Goal: Communication & Community: Answer question/provide support

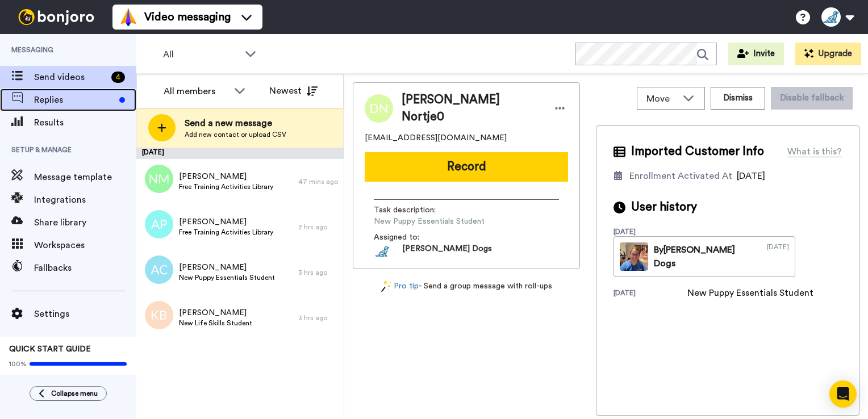
click at [41, 107] on div "Replies" at bounding box center [68, 100] width 136 height 23
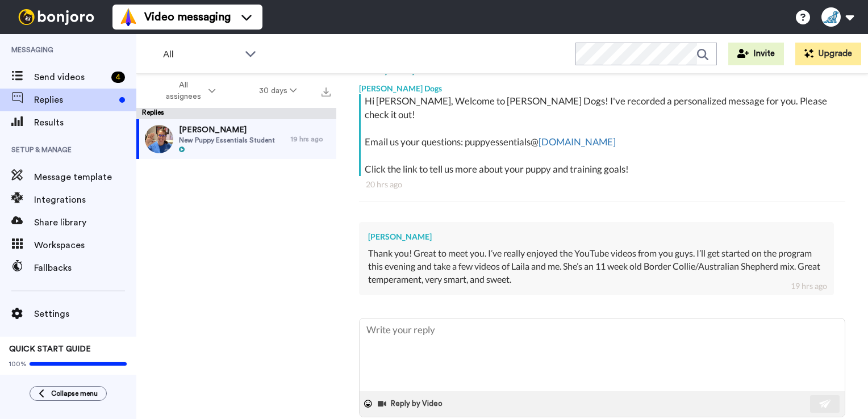
scroll to position [189, 0]
type textarea "x"
type textarea "S"
type textarea "x"
type textarea "So"
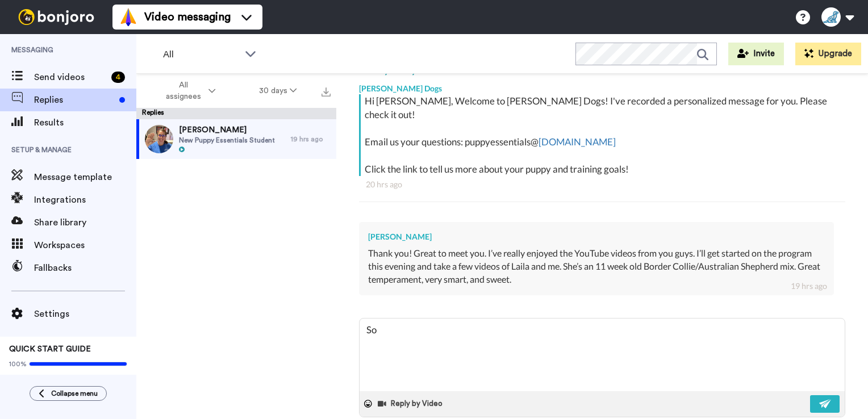
type textarea "x"
type textarea "So"
type textarea "x"
type textarea "So g"
type textarea "x"
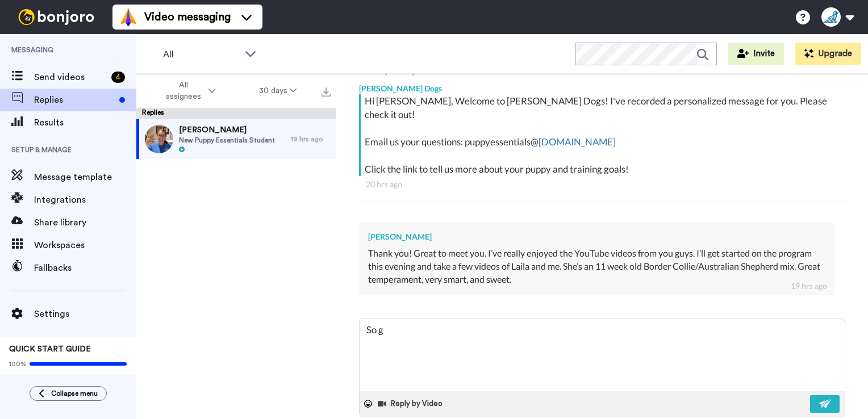
type textarea "So gl"
type textarea "x"
type textarea "So gla"
type textarea "x"
type textarea "So glad"
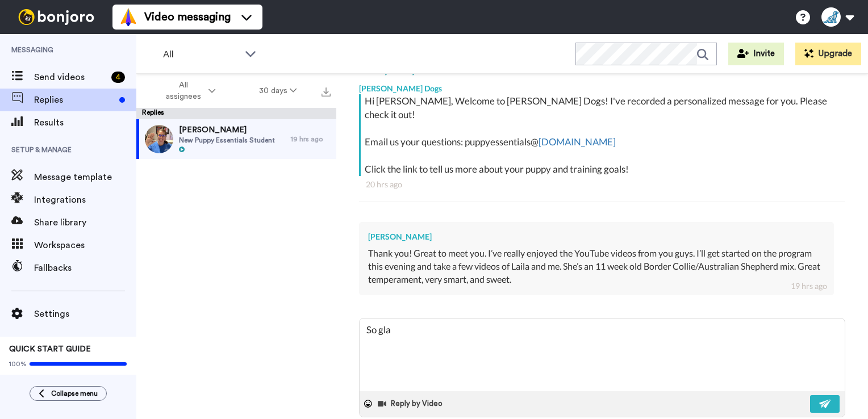
type textarea "x"
type textarea "So glad"
type textarea "x"
type textarea "So glad y"
type textarea "x"
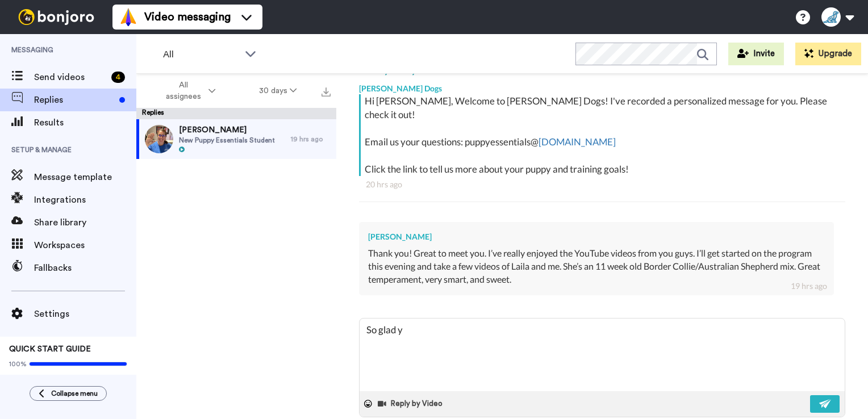
type textarea "So glad yo"
type textarea "x"
type textarea "So glad you"
type textarea "x"
type textarea "So glad you"
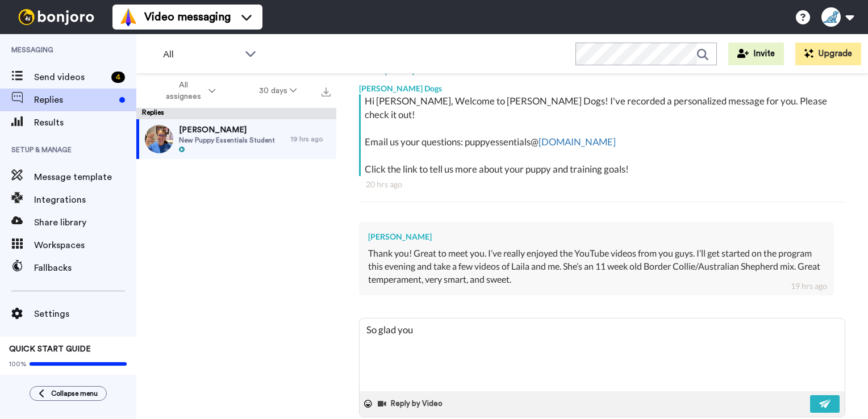
type textarea "x"
type textarea "So glad you m"
type textarea "x"
type textarea "So glad you ma"
type textarea "x"
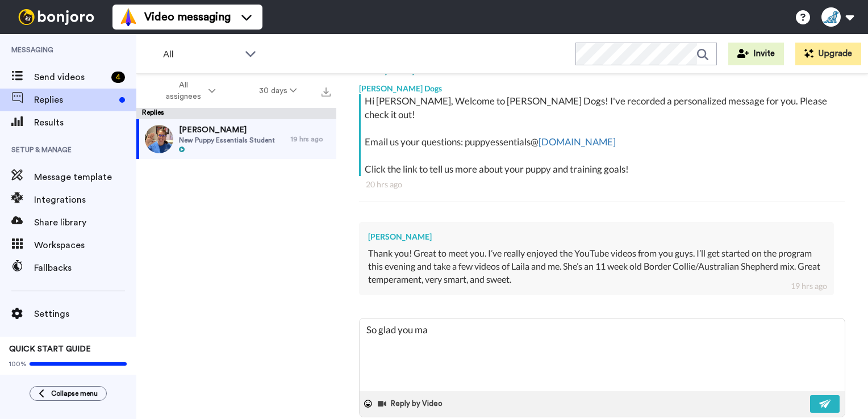
type textarea "So glad you mad"
type textarea "x"
type textarea "So glad you made"
type textarea "x"
type textarea "So glad you made"
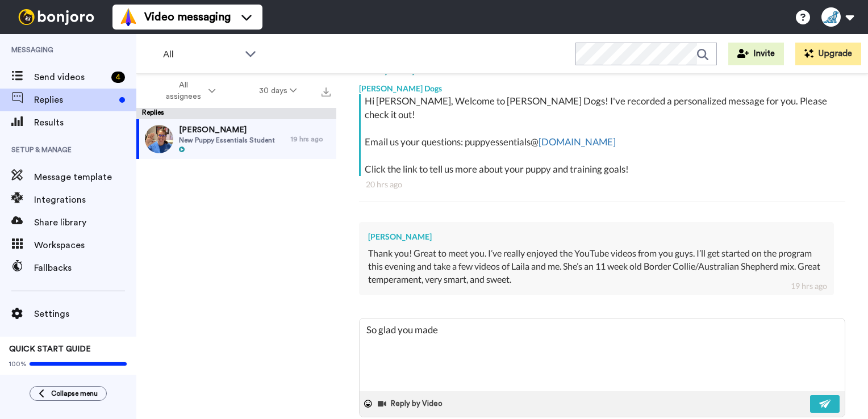
type textarea "x"
type textarea "So glad you made t"
type textarea "x"
type textarea "So glad you made th"
type textarea "x"
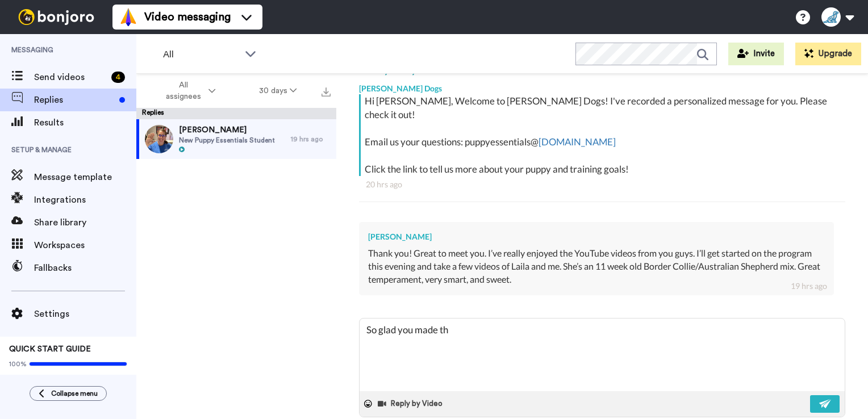
type textarea "So glad you made the"
type textarea "x"
type textarea "So glad you made the"
type textarea "x"
type textarea "So glad you made the l"
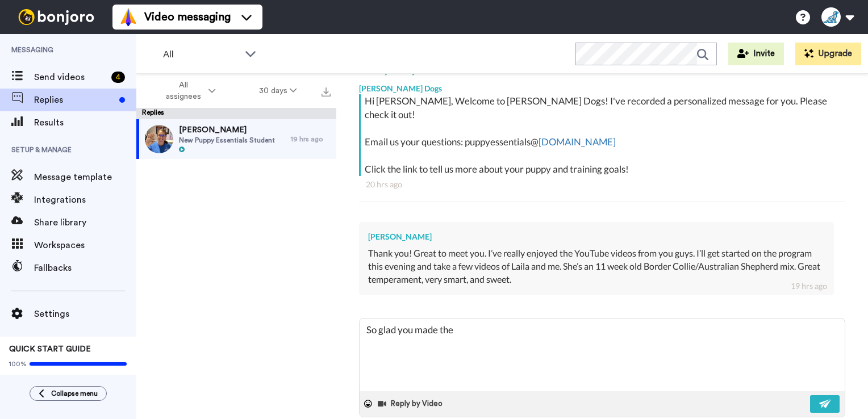
type textarea "x"
type textarea "So glad you made the le"
type textarea "x"
type textarea "So glad you made the lea"
type textarea "x"
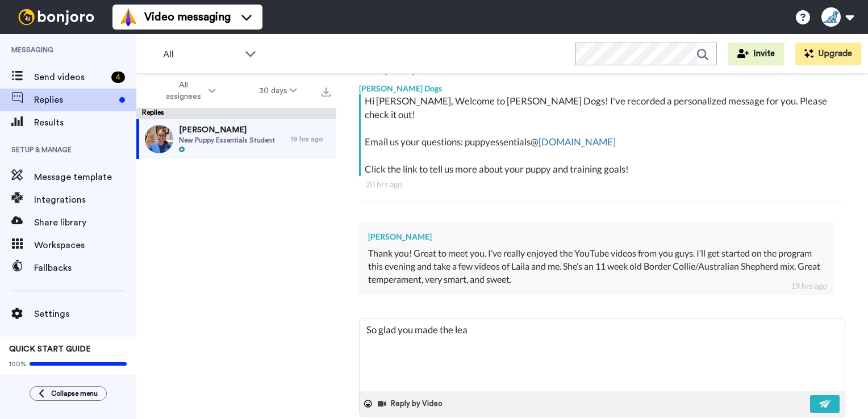
type textarea "So glad you made the leap"
type textarea "x"
type textarea "So glad you made the leap"
type textarea "x"
type textarea "So glad you made the leap o"
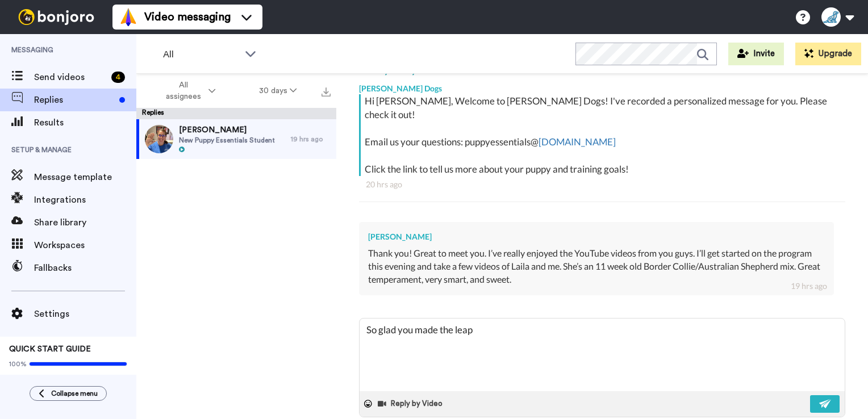
type textarea "x"
type textarea "So glad you made the leap ov"
type textarea "x"
type textarea "So glad you made the leap ove"
type textarea "x"
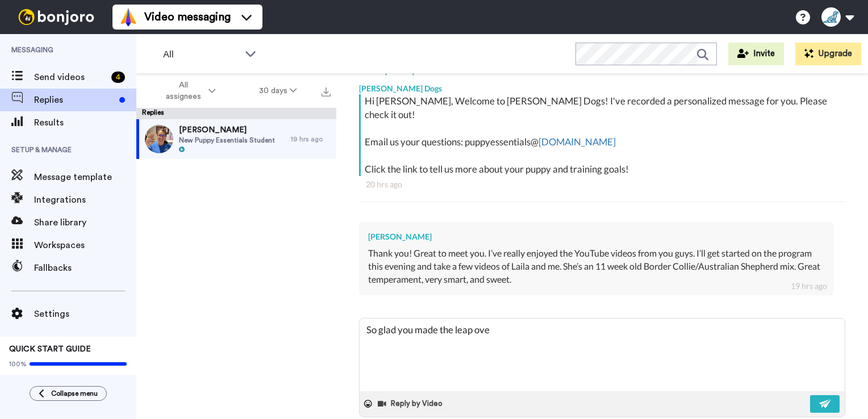
type textarea "So glad you made the leap over"
type textarea "x"
type textarea "So glad you made the leap over"
type textarea "x"
type textarea "So glad you made the leap over t"
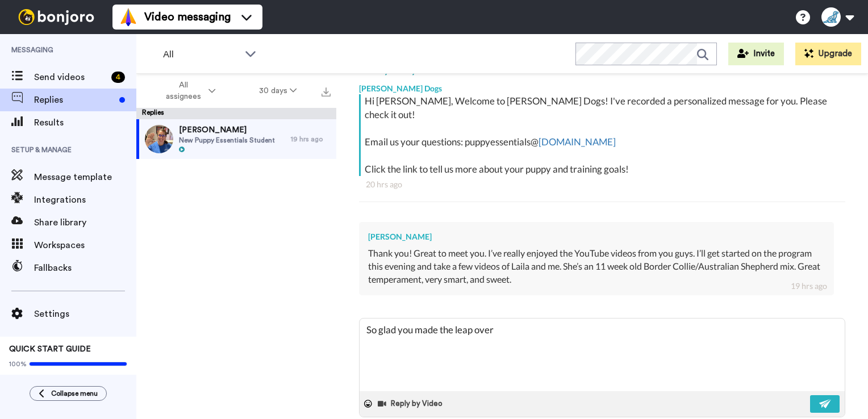
type textarea "x"
type textarea "So glad you made the leap over to"
type textarea "x"
type textarea "So glad you made the leap over to"
type textarea "x"
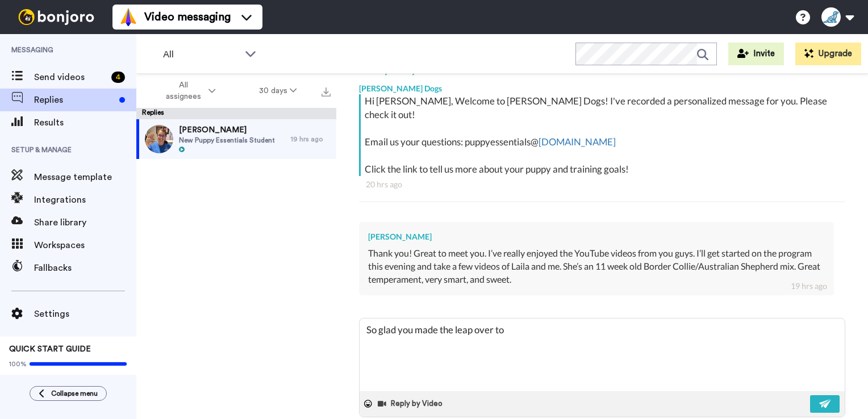
type textarea "So glad you made the leap over to o"
type textarea "x"
type textarea "So glad you made the leap over to ou"
type textarea "x"
type textarea "So glad you made the leap over to our"
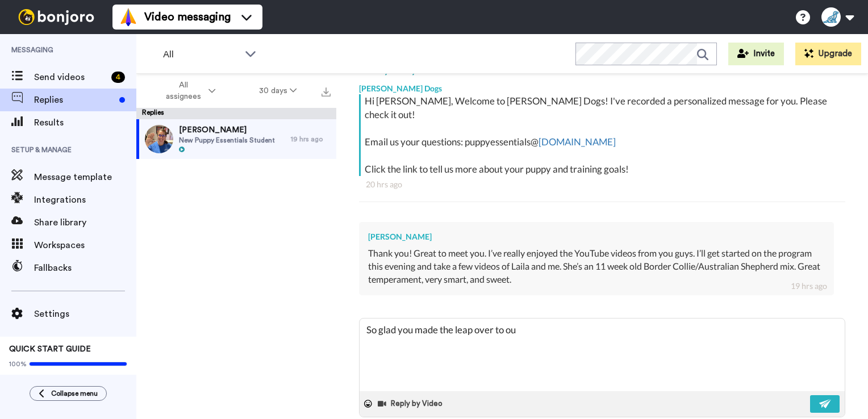
type textarea "x"
type textarea "So glad you made the leap over to our"
type textarea "x"
type textarea "So glad you made the leap over to our p"
type textarea "x"
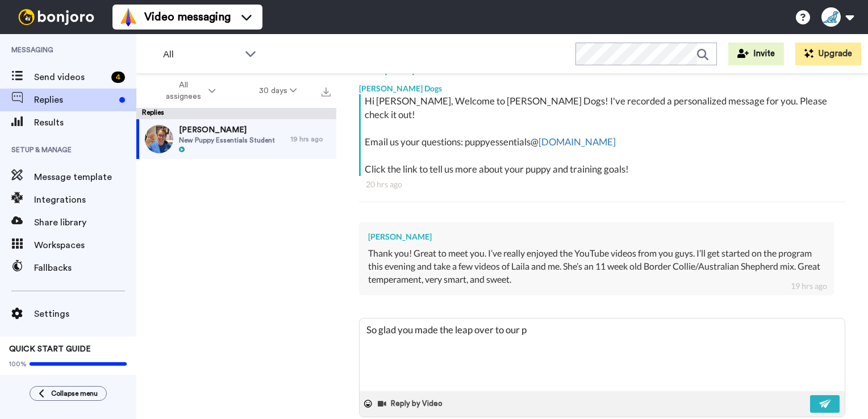
type textarea "So glad you made the leap over to our pr"
type textarea "x"
type textarea "So glad you made the leap over to our pro"
type textarea "x"
type textarea "So glad you made the leap over to our prog"
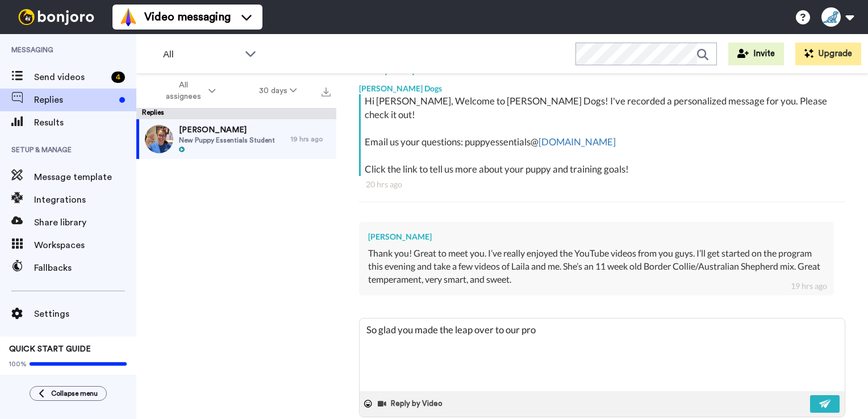
type textarea "x"
type textarea "So glad you made the leap over to our progr"
type textarea "x"
type textarea "So glad you made the leap over to our progra"
type textarea "x"
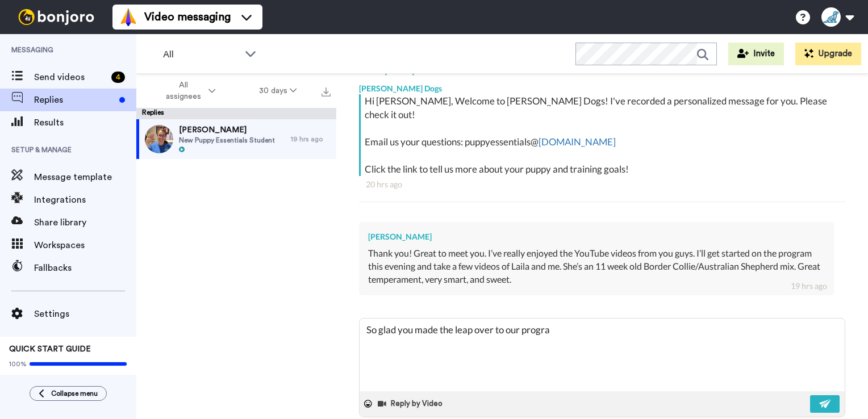
type textarea "So glad you made the leap over to our program"
type textarea "x"
type textarea "So glad you made the leap over to our programs"
type textarea "x"
type textarea "So glad you made the leap over to our programs!"
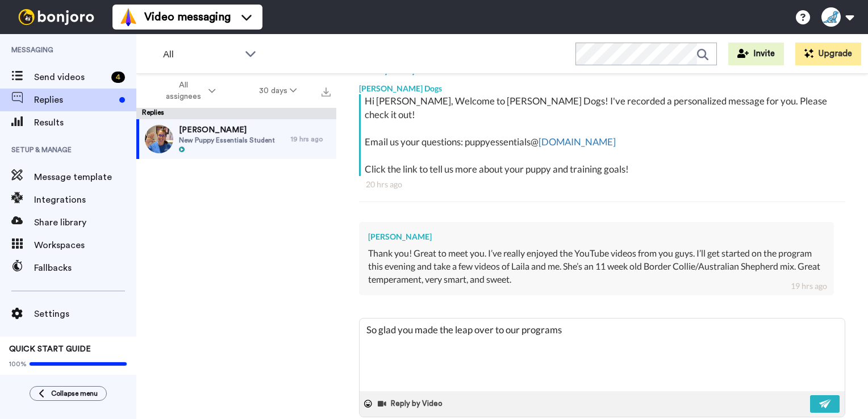
type textarea "x"
type textarea "So glad you made the leap over to our programs!"
type textarea "x"
type textarea "So glad you made the leap over to our programs! O"
type textarea "x"
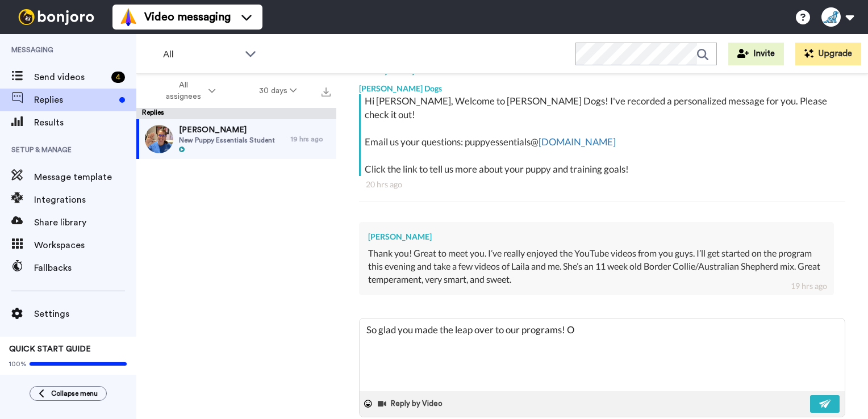
type textarea "So glad you made the leap over to our programs! Ou"
type textarea "x"
type textarea "So glad you made the leap over to our programs! Our"
type textarea "x"
type textarea "So glad you made the leap over to our programs! Our"
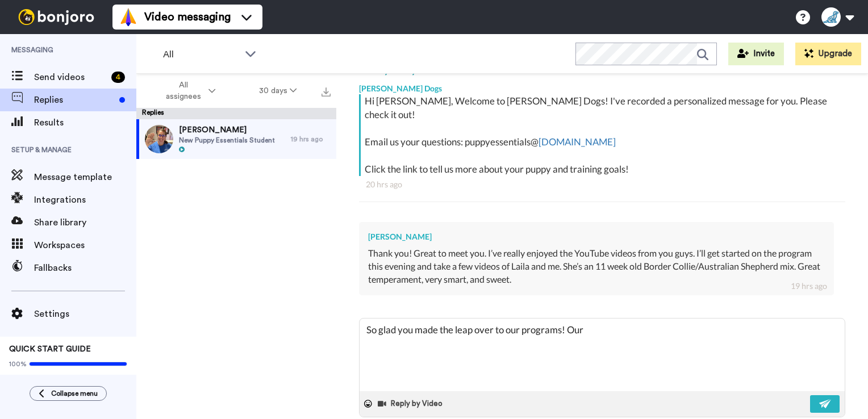
type textarea "x"
type textarea "So glad you made the leap over to our programs! Our Y"
type textarea "x"
type textarea "So glad you made the leap over to our programs! Our Yo"
type textarea "x"
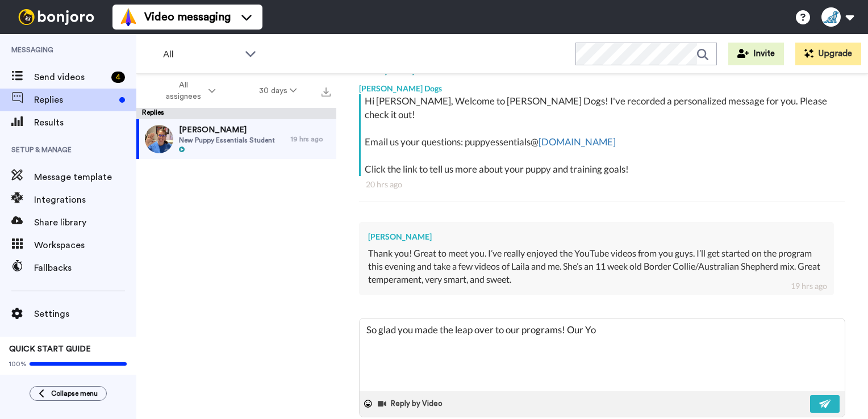
type textarea "So glad you made the leap over to our programs! Our You"
type textarea "x"
type textarea "So glad you made the leap over to our programs! Our YouT"
type textarea "x"
type textarea "So glad you made the leap over to our programs! Our YouTu"
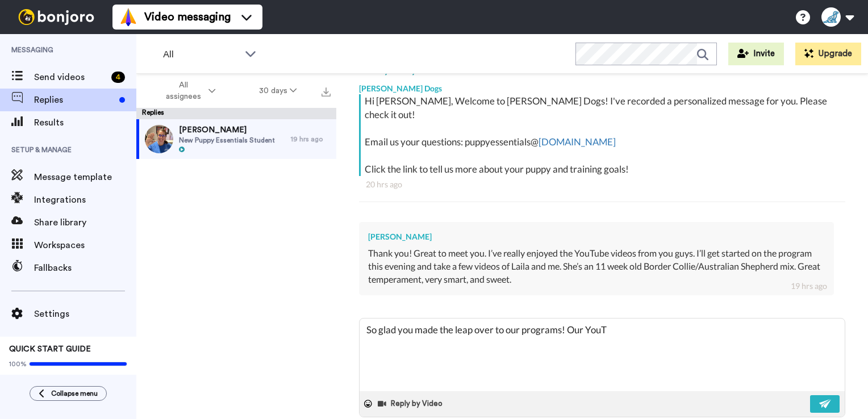
type textarea "x"
type textarea "So glad you made the leap over to our programs! Our YouTub"
type textarea "x"
type textarea "So glad you made the leap over to our programs! Our YouTube"
type textarea "x"
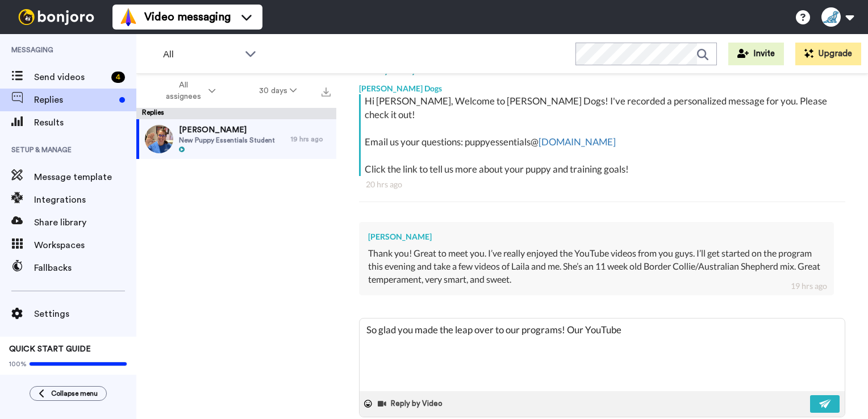
type textarea "So glad you made the leap over to our programs! Our YouTube"
type textarea "x"
type textarea "So glad you made the leap over to our programs! Our YouTube c"
type textarea "x"
type textarea "So glad you made the leap over to our programs! Our YouTube ch"
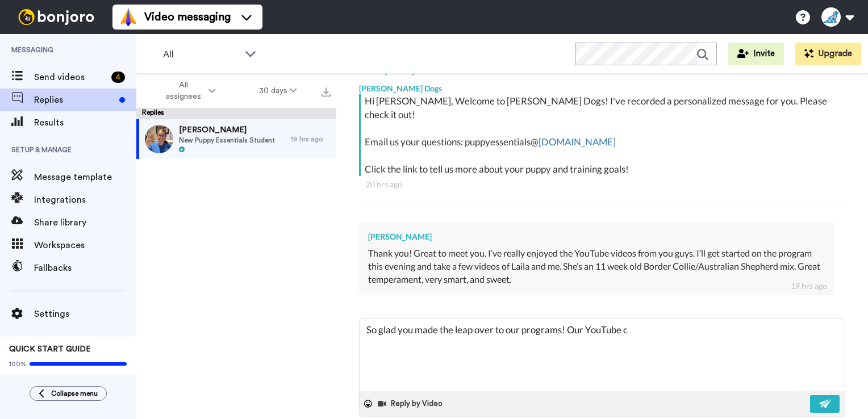
type textarea "x"
type textarea "So glad you made the leap over to our programs! Our YouTube cha"
type textarea "x"
type textarea "So glad you made the leap over to our programs! Our YouTube chan"
type textarea "x"
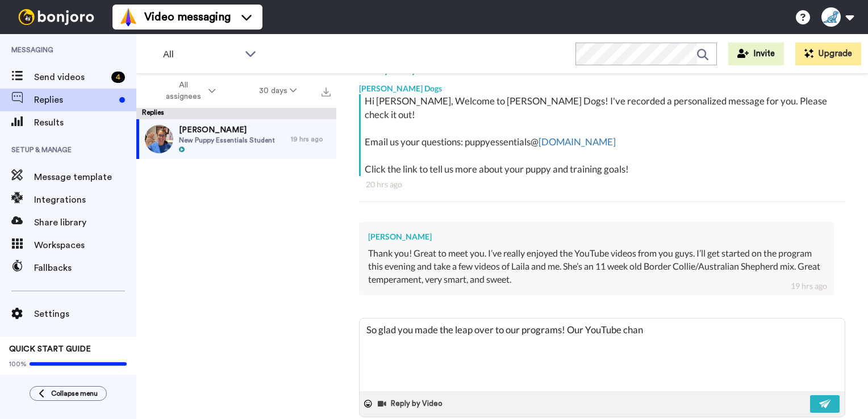
type textarea "So glad you made the leap over to our programs! Our YouTube chann"
type textarea "x"
type textarea "So glad you made the leap over to our programs! Our YouTube channe"
type textarea "x"
type textarea "So glad you made the leap over to our programs! Our YouTube channel"
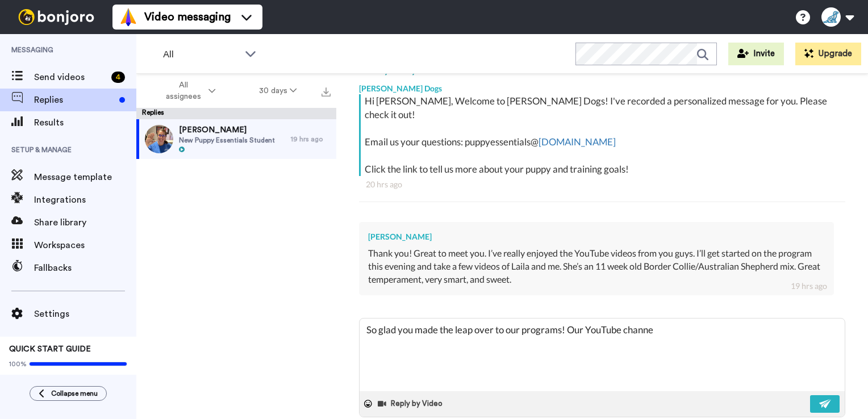
type textarea "x"
type textarea "So glad you made the leap over to our programs! Our YouTube channel"
type textarea "x"
type textarea "So glad you made the leap over to our programs! Our YouTube channel i"
type textarea "x"
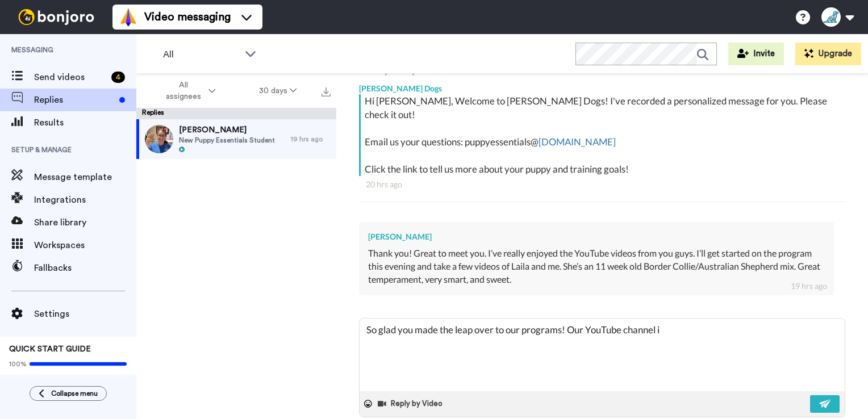
type textarea "So glad you made the leap over to our programs! Our YouTube channel is"
type textarea "x"
type textarea "So glad you made the leap over to our programs! Our YouTube channel is"
type textarea "x"
type textarea "So glad you made the leap over to our programs! Our YouTube channel is w"
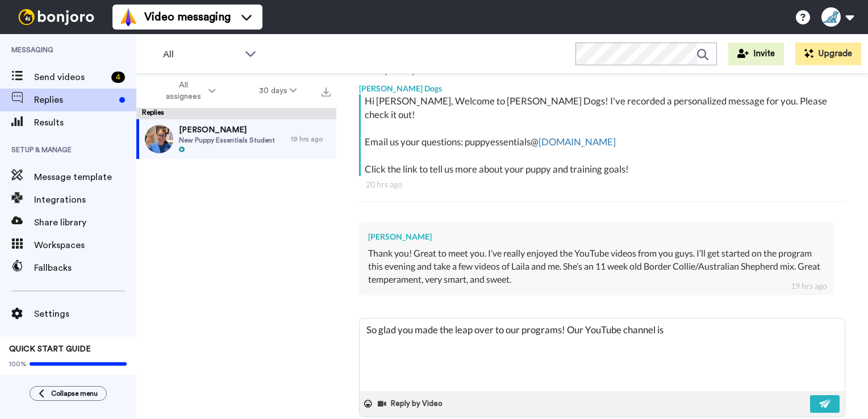
type textarea "x"
type textarea "So glad you made the leap over to our programs! Our YouTube channel is wo"
type textarea "x"
type textarea "So glad you made the leap over to our programs! Our YouTube channel is won"
type textarea "x"
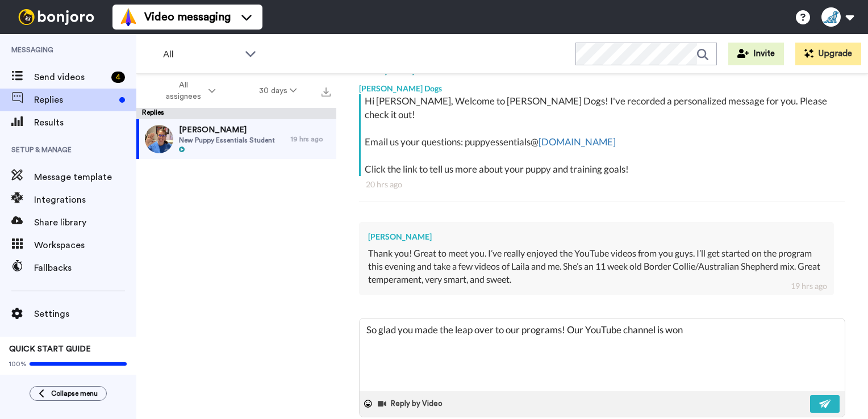
type textarea "So glad you made the leap over to our programs! Our YouTube channel is wond"
type textarea "x"
type textarea "So glad you made the leap over to our programs! Our YouTube channel is wonde"
type textarea "x"
type textarea "So glad you made the leap over to our programs! Our YouTube channel is wonder"
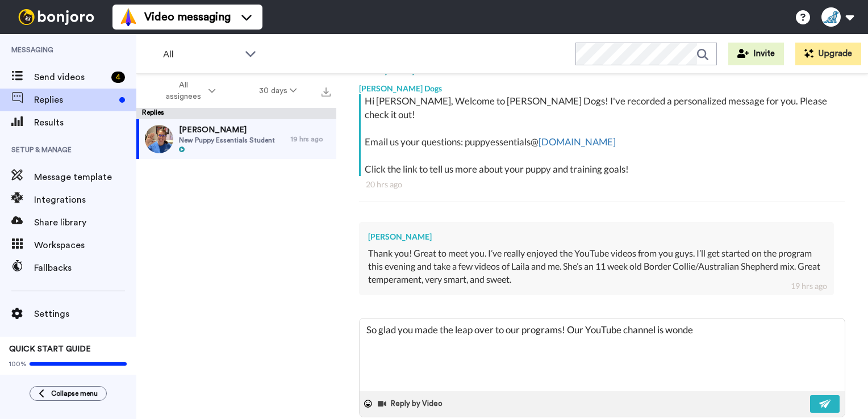
type textarea "x"
type textarea "So glad you made the leap over to our programs! Our YouTube channel is wonderf"
type textarea "x"
type textarea "So glad you made the leap over to our programs! Our YouTube channel is wonderfu"
type textarea "x"
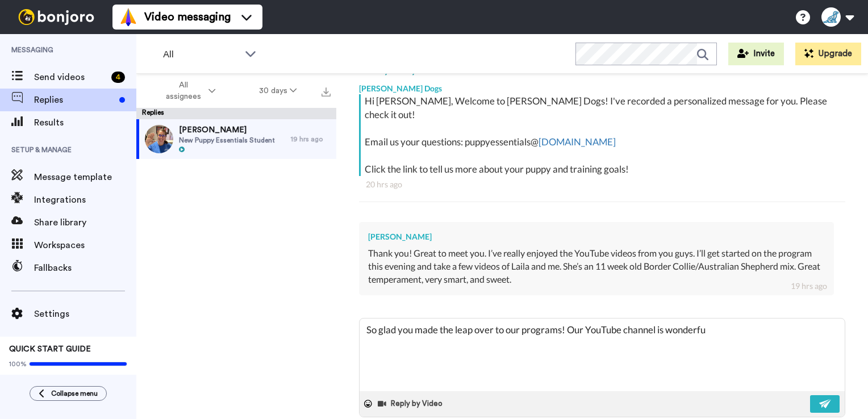
type textarea "So glad you made the leap over to our programs! Our YouTube channel is wonderful"
type textarea "x"
type textarea "So glad you made the leap over to our programs! Our YouTube channel is wonderfu…"
type textarea "x"
type textarea "So glad you made the leap over to our programs! Our YouTube channel is wonderfu…"
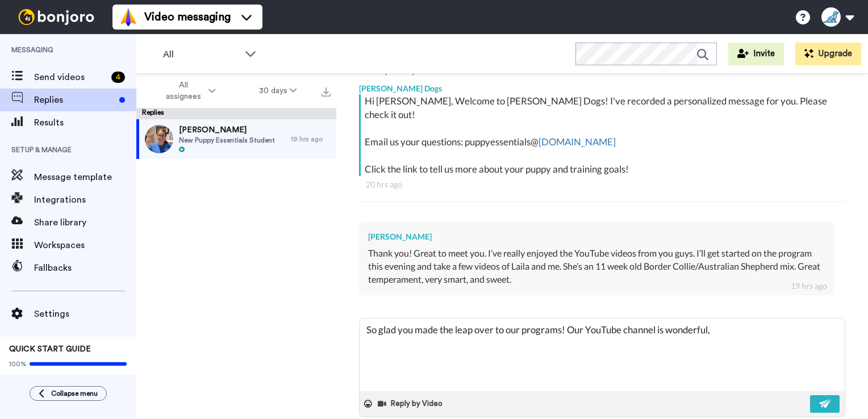
type textarea "x"
type textarea "So glad you made the leap over to our programs! Our YouTube channel is wonderfu…"
type textarea "x"
type textarea "So glad you made the leap over to our programs! Our YouTube channel is wonderfu…"
type textarea "x"
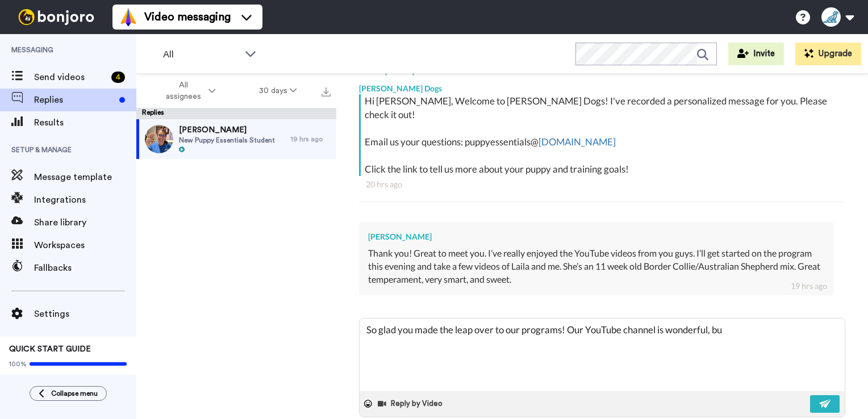
type textarea "So glad you made the leap over to our programs! Our YouTube channel is wonderfu…"
type textarea "x"
type textarea "So glad you made the leap over to our programs! Our YouTube channel is wonderfu…"
type textarea "x"
type textarea "So glad you made the leap over to our programs! Our YouTube channel is wonderfu…"
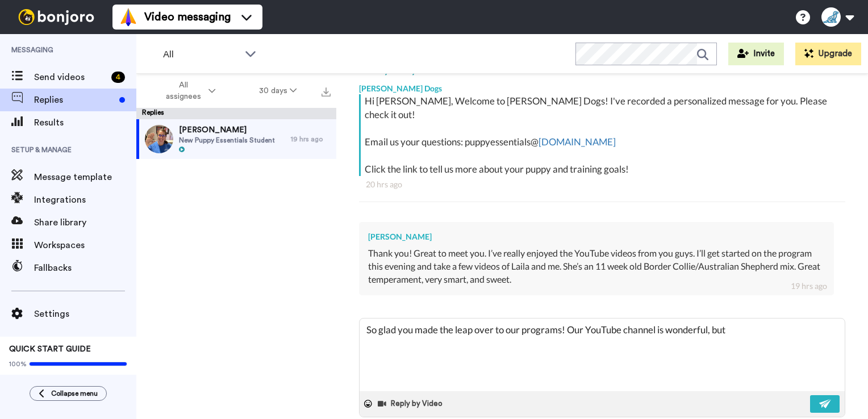
type textarea "x"
type textarea "So glad you made the leap over to our programs! Our YouTube channel is wonderfu…"
type textarea "x"
type textarea "So glad you made the leap over to our programs! Our YouTube channel is wonderfu…"
type textarea "x"
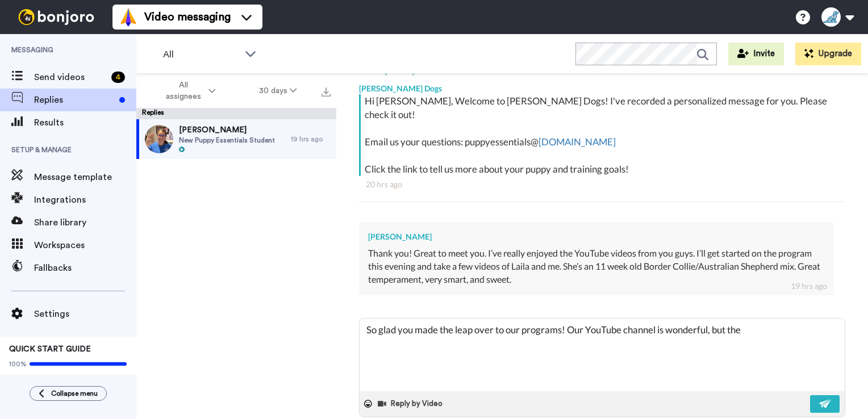
type textarea "So glad you made the leap over to our programs! Our YouTube channel is wonderfu…"
type textarea "x"
type textarea "So glad you made the leap over to our programs! Our YouTube channel is wonderfu…"
type textarea "x"
type textarea "So glad you made the leap over to our programs! Our YouTube channel is wonderfu…"
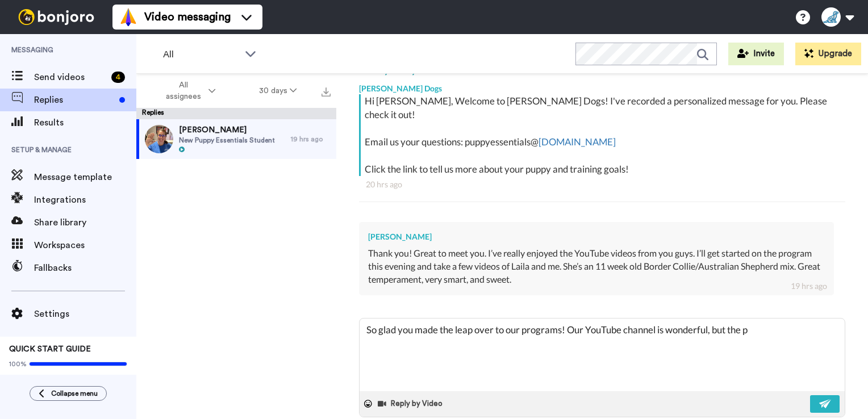
type textarea "x"
type textarea "So glad you made the leap over to our programs! Our YouTube channel is wonderfu…"
type textarea "x"
type textarea "So glad you made the leap over to our programs! Our YouTube channel is wonderfu…"
type textarea "x"
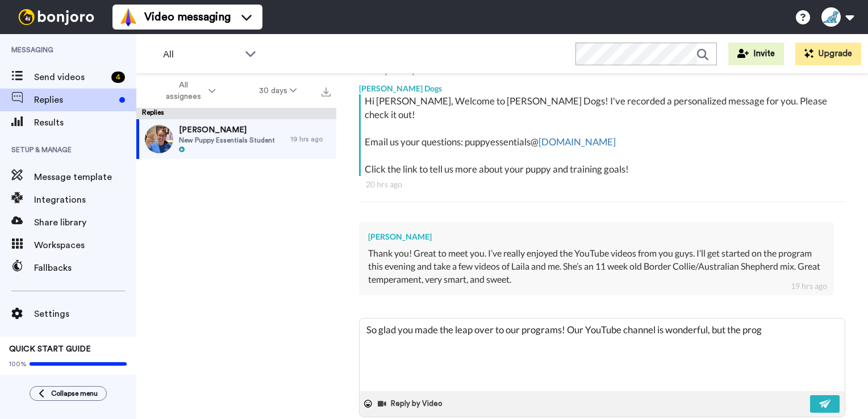
type textarea "So glad you made the leap over to our programs! Our YouTube channel is wonderfu…"
type textarea "x"
type textarea "So glad you made the leap over to our programs! Our YouTube channel is wonderfu…"
type textarea "x"
type textarea "So glad you made the leap over to our programs! Our YouTube channel is wonderfu…"
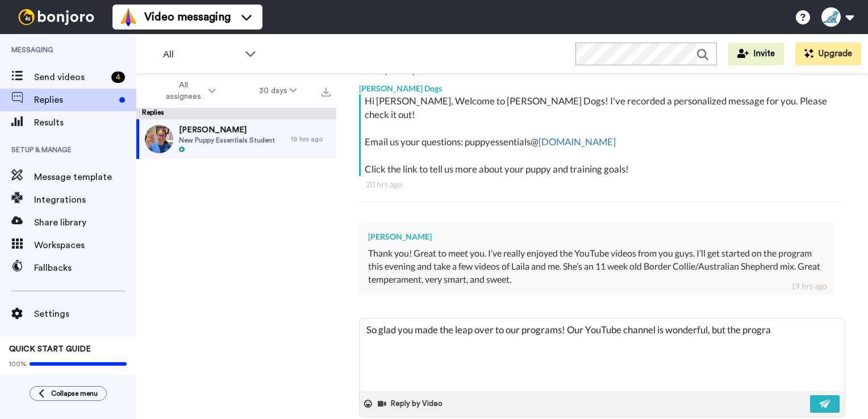
type textarea "x"
type textarea "So glad you made the leap over to our programs! Our YouTube channel is wonderfu…"
type textarea "x"
type textarea "So glad you made the leap over to our programs! Our YouTube channel is wonderfu…"
type textarea "x"
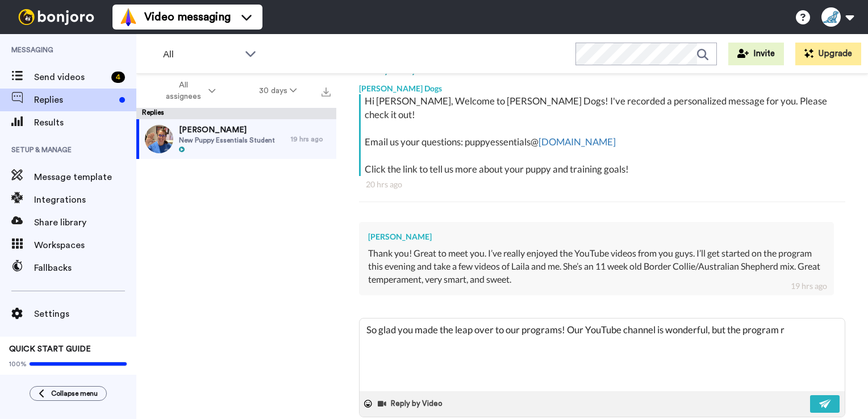
type textarea "So glad you made the leap over to our programs! Our YouTube channel is wonderfu…"
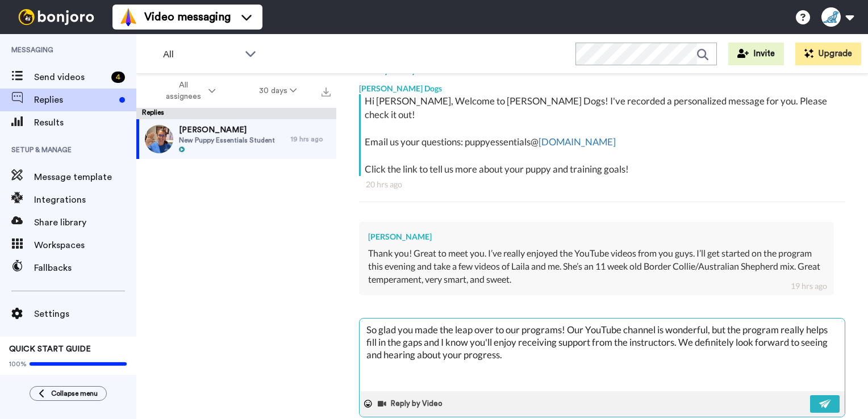
click at [558, 344] on textarea "So glad you made the leap over to our programs! Our YouTube channel is wonderfu…" at bounding box center [602, 355] width 485 height 73
click at [810, 395] on button at bounding box center [825, 404] width 30 height 18
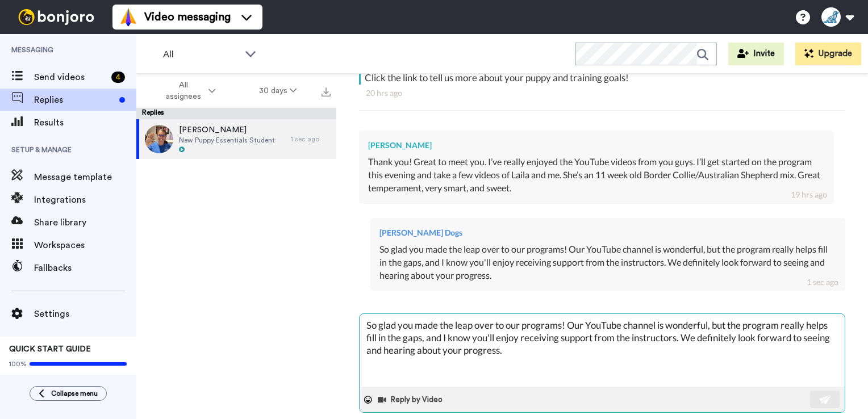
scroll to position [280, 0]
click at [631, 327] on textarea "So glad you made the leap over to our programs! Our YouTube channel is wonderfu…" at bounding box center [602, 350] width 485 height 73
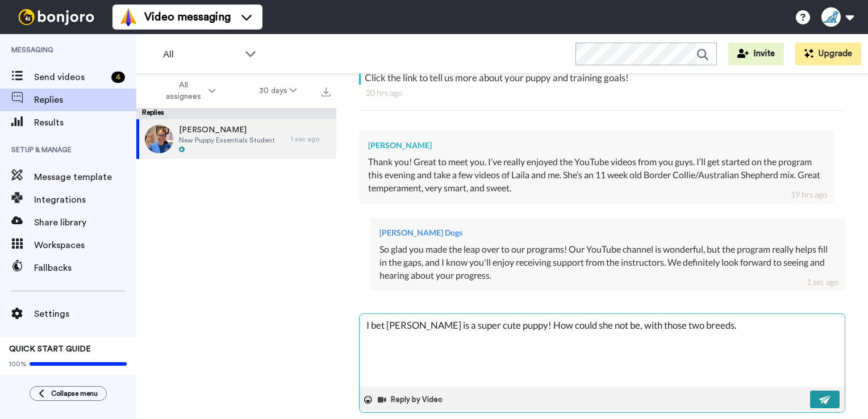
click at [812, 391] on button at bounding box center [825, 400] width 30 height 18
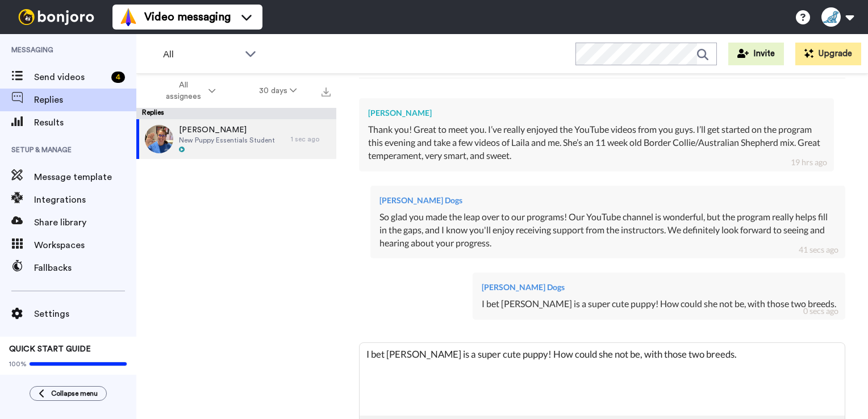
scroll to position [341, 0]
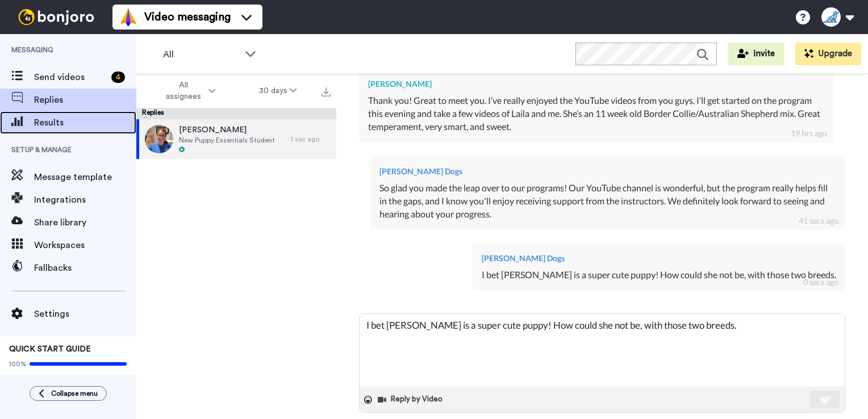
click at [67, 119] on span "Results" at bounding box center [85, 123] width 102 height 14
